Goal: Transaction & Acquisition: Purchase product/service

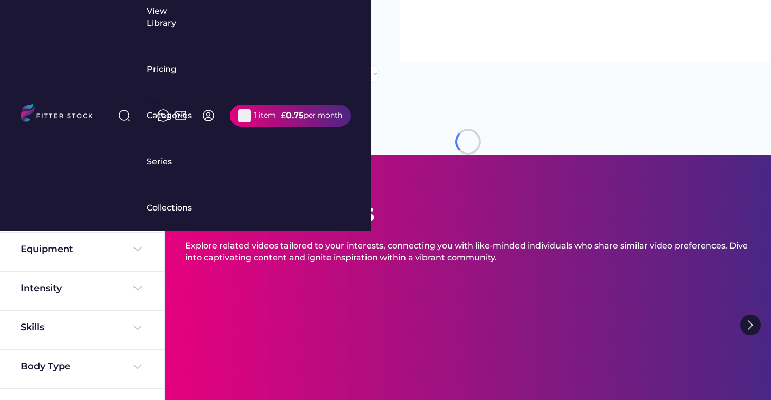
select select "**********"
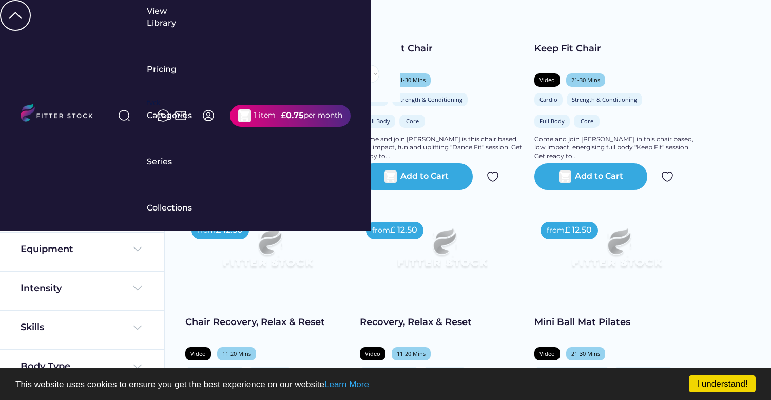
click at [234, 179] on div "Add to Cart" at bounding box center [250, 176] width 48 height 12
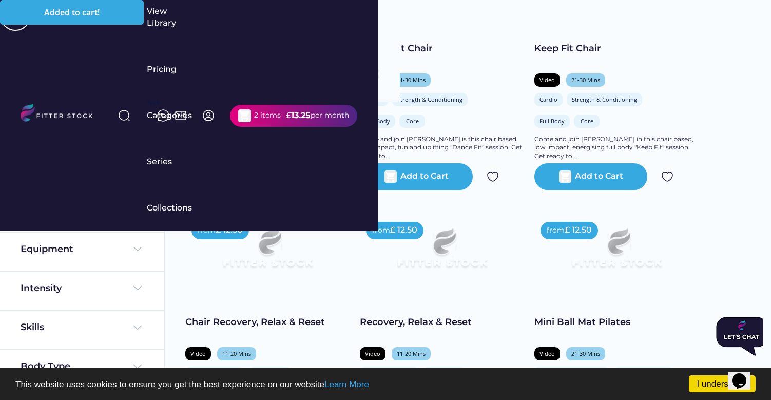
click at [281, 110] on div "2 items" at bounding box center [267, 115] width 27 height 10
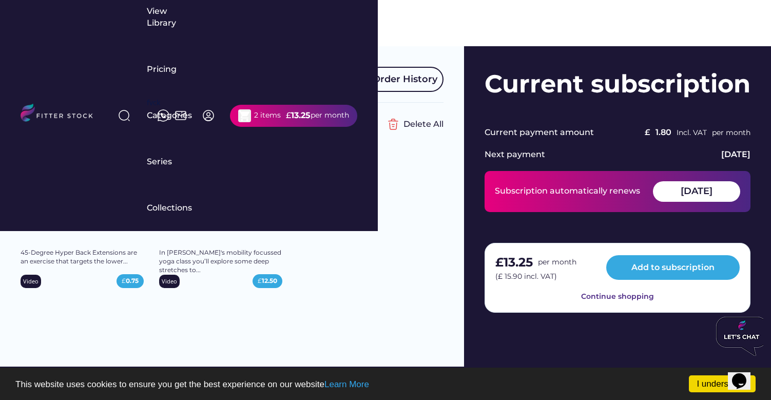
click at [266, 161] on img at bounding box center [266, 162] width 21 height 21
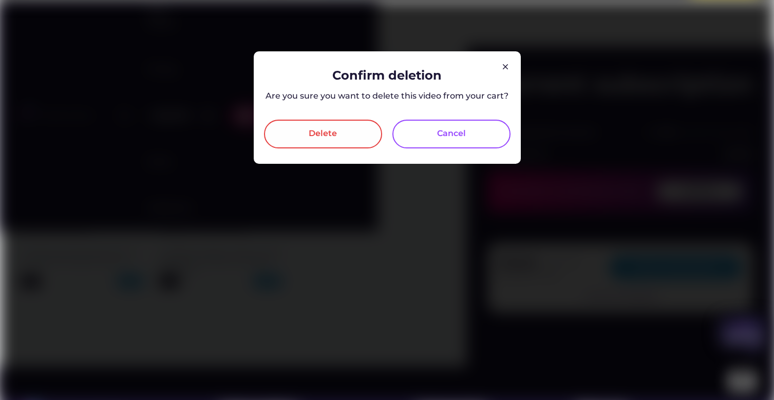
click at [308, 136] on div "Delete" at bounding box center [323, 134] width 118 height 29
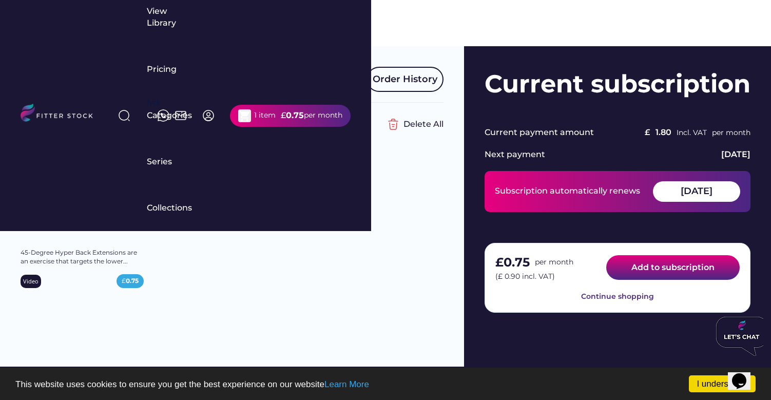
click at [658, 271] on button "Add to subscription" at bounding box center [673, 267] width 134 height 25
click at [649, 264] on button "Add to subscription" at bounding box center [673, 267] width 134 height 25
